Goal: Task Accomplishment & Management: Complete application form

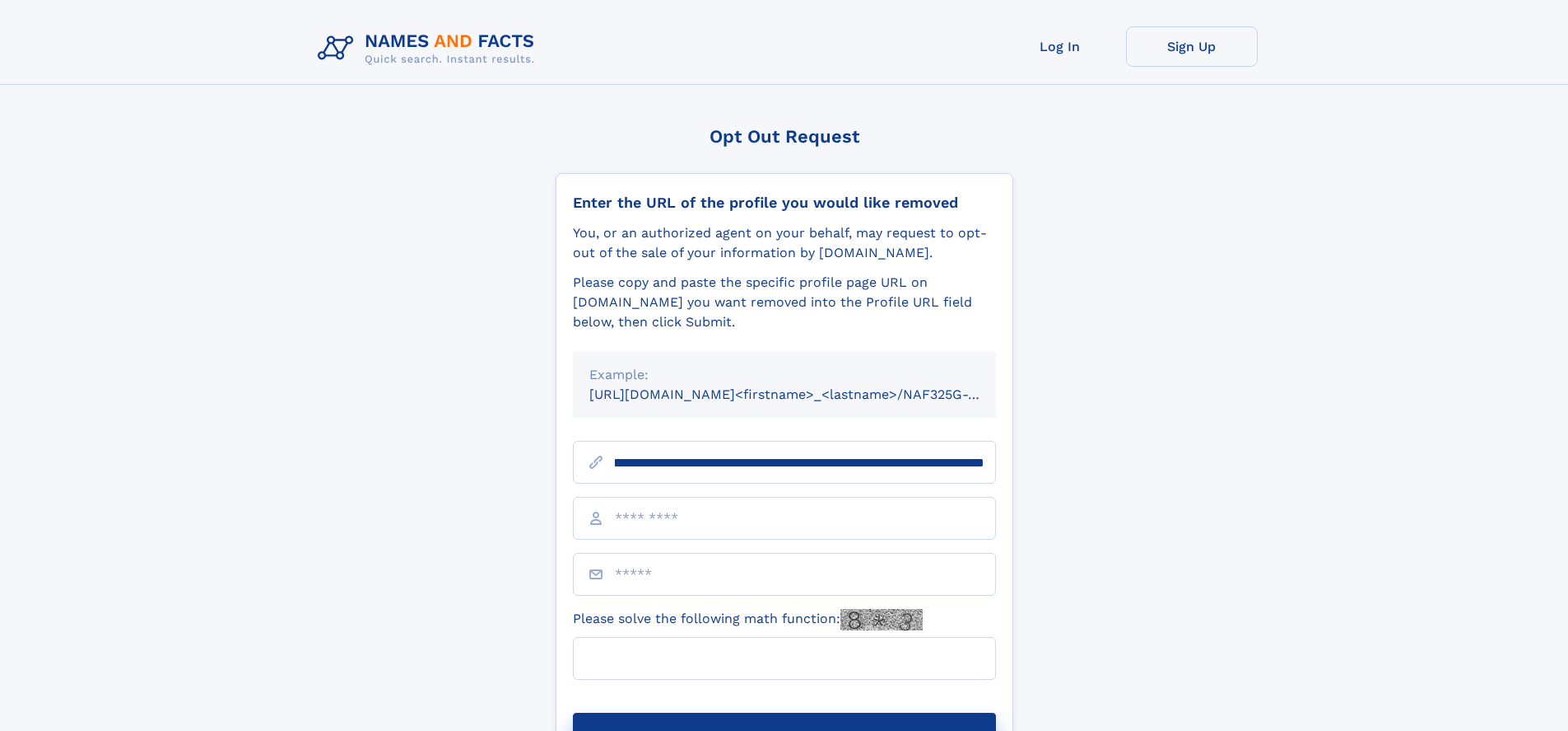
scroll to position [0, 213]
type input "**********"
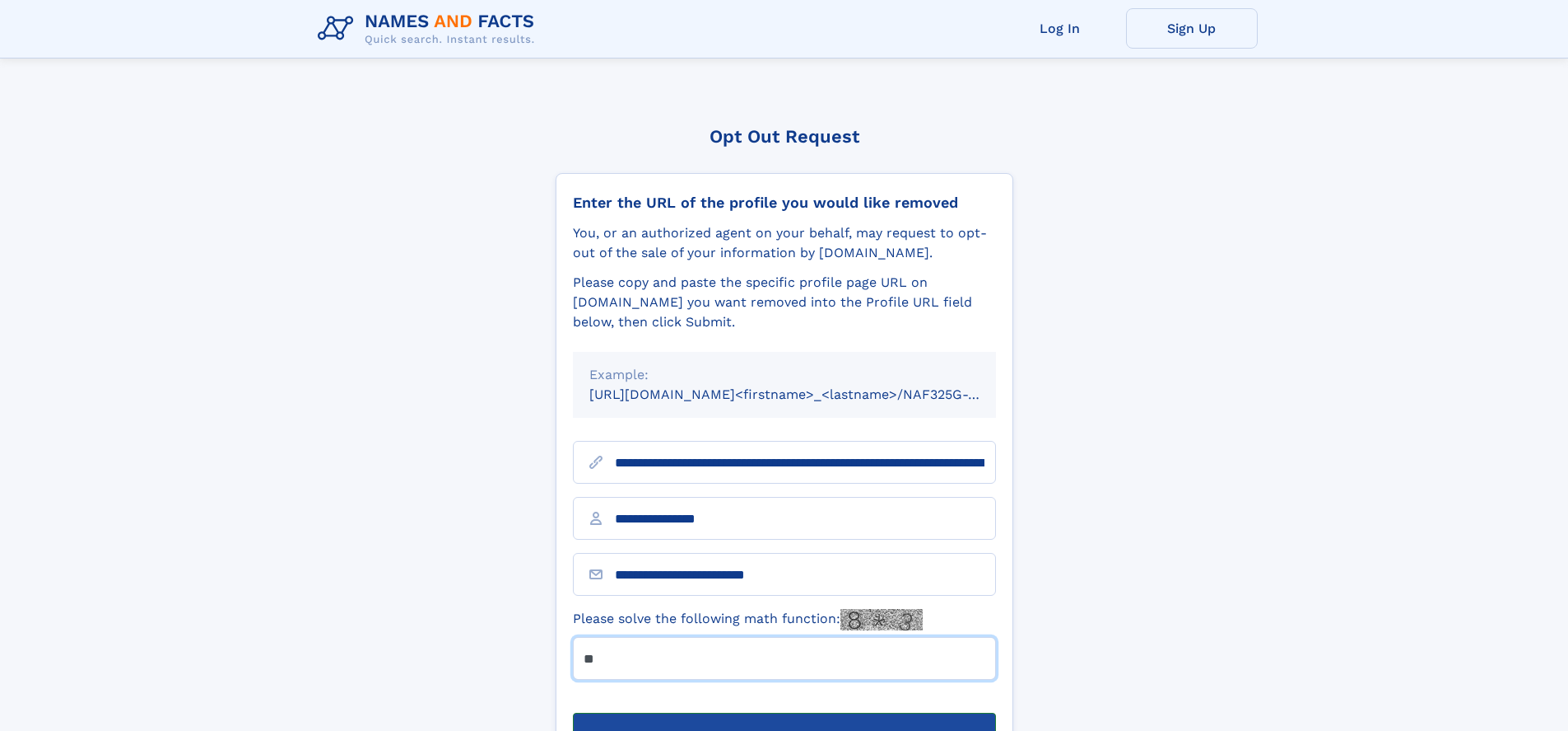
type input "**"
click at [784, 712] on button "Submit Opt Out Request" at bounding box center [784, 738] width 423 height 53
